Goal: Find specific page/section

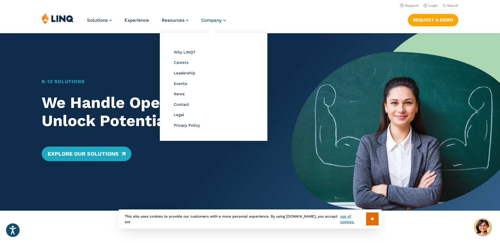
click at [181, 63] on span "Careers" at bounding box center [181, 62] width 15 height 5
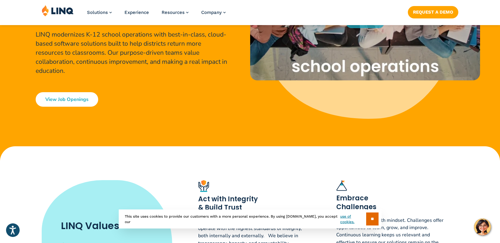
click at [78, 101] on link "View Job Openings" at bounding box center [67, 99] width 63 height 15
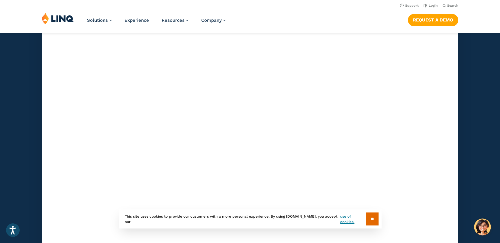
scroll to position [1787, 0]
